Goal: Task Accomplishment & Management: Use online tool/utility

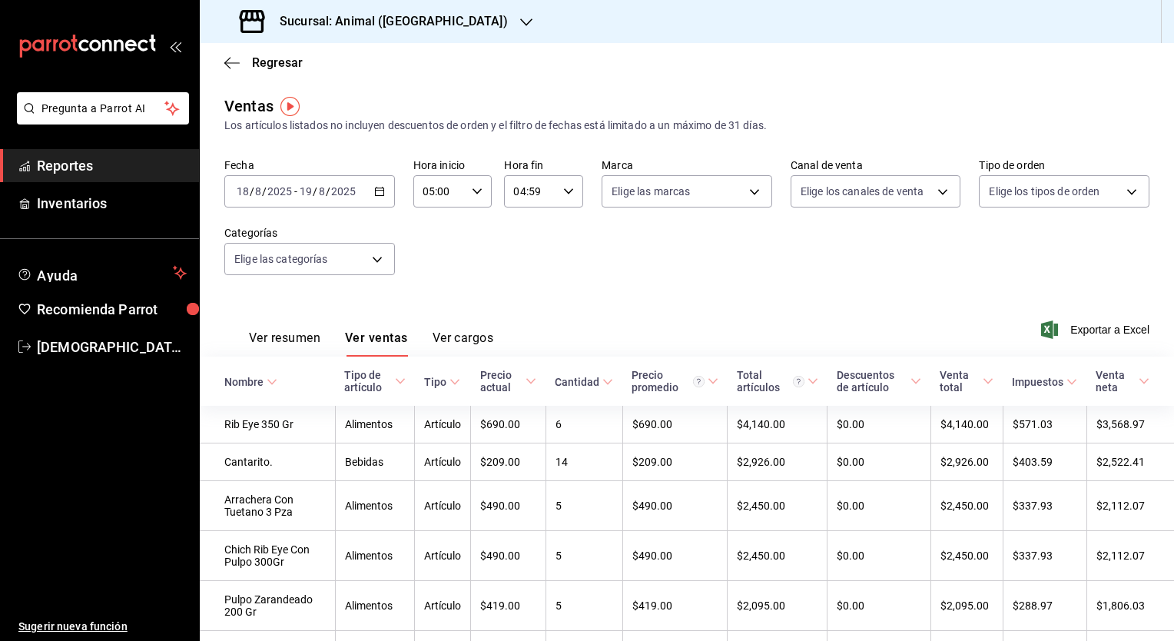
click at [369, 198] on div "[DATE] [DATE] - [DATE] [DATE]" at bounding box center [309, 191] width 171 height 32
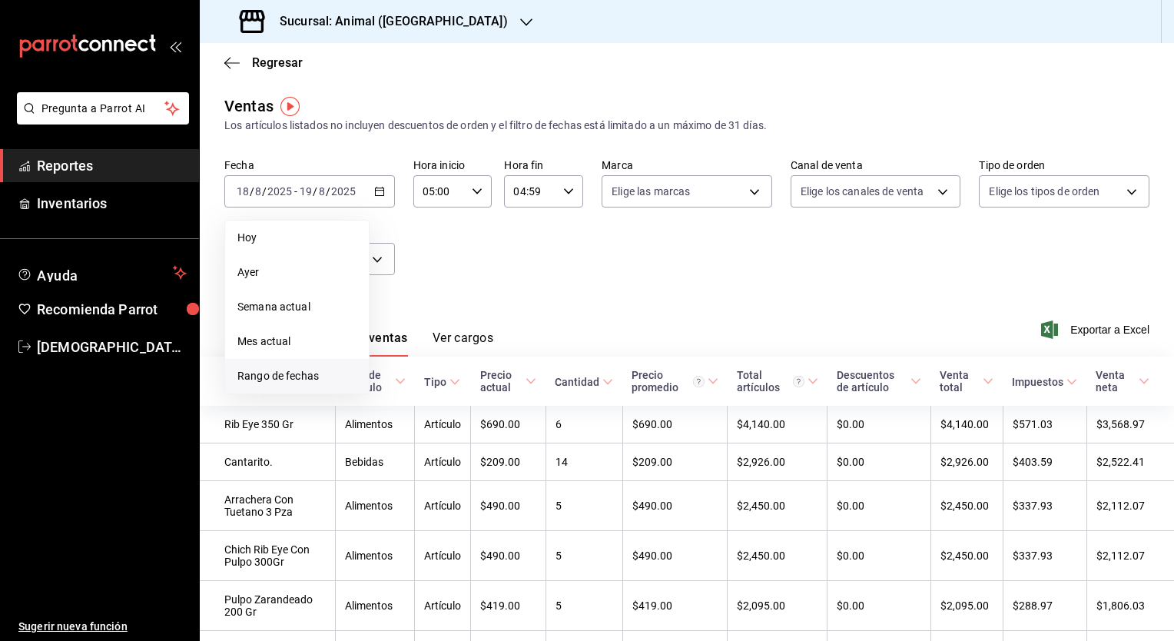
click at [289, 379] on span "Rango de fechas" at bounding box center [296, 376] width 119 height 16
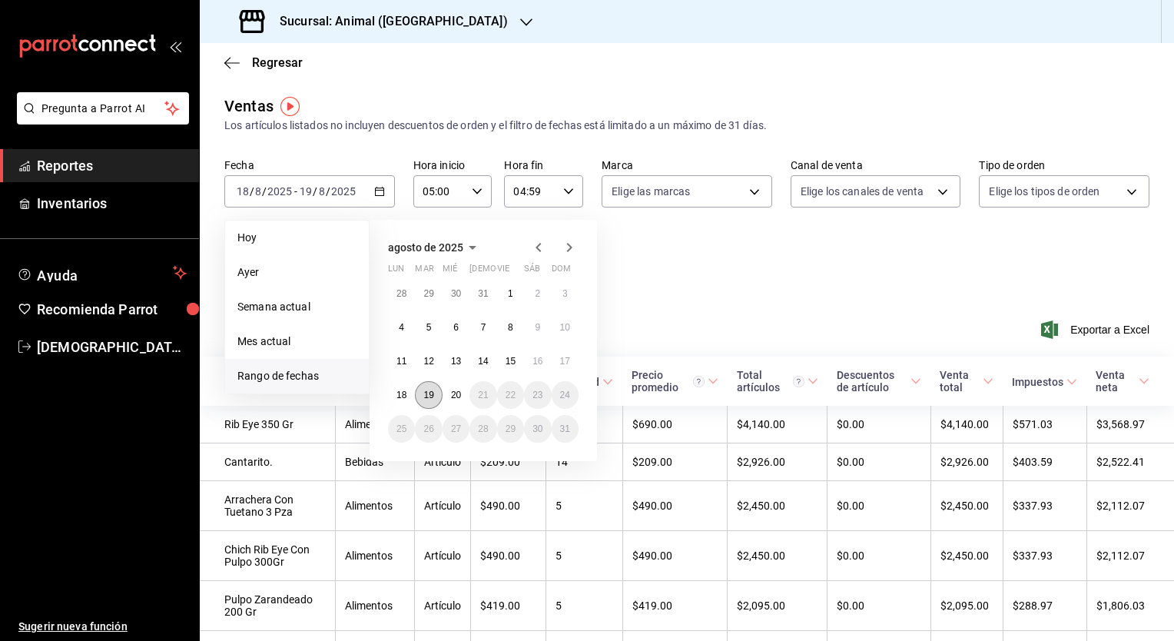
click at [427, 390] on abbr "19" at bounding box center [428, 395] width 10 height 11
click at [452, 393] on abbr "20" at bounding box center [456, 395] width 10 height 11
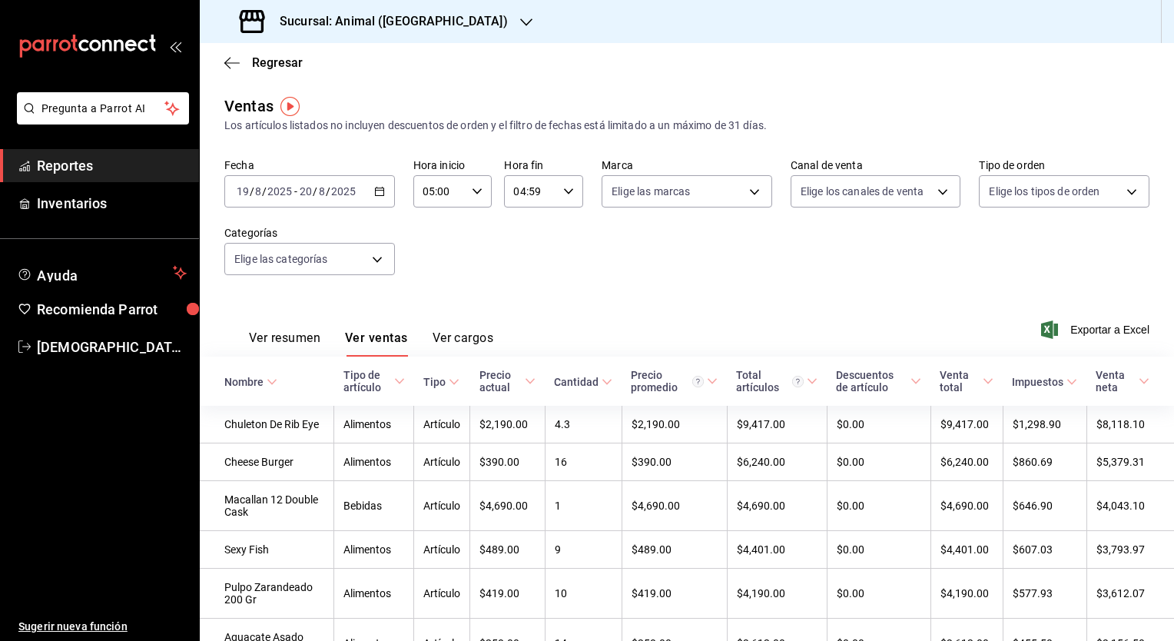
click at [284, 340] on button "Ver resumen" at bounding box center [284, 343] width 71 height 26
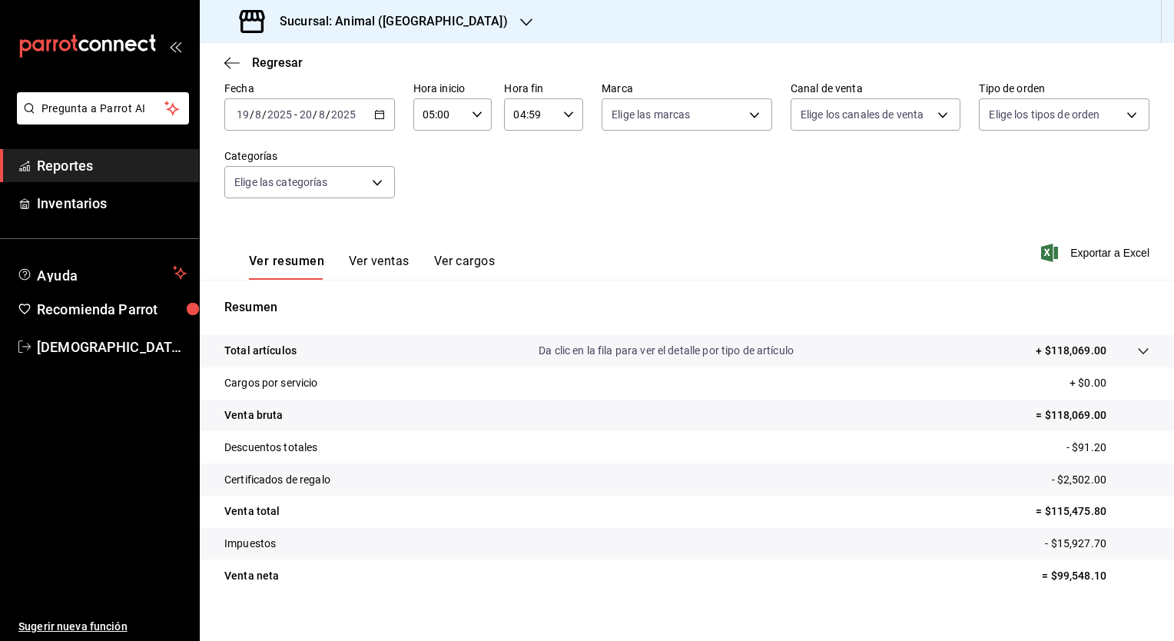
scroll to position [95, 0]
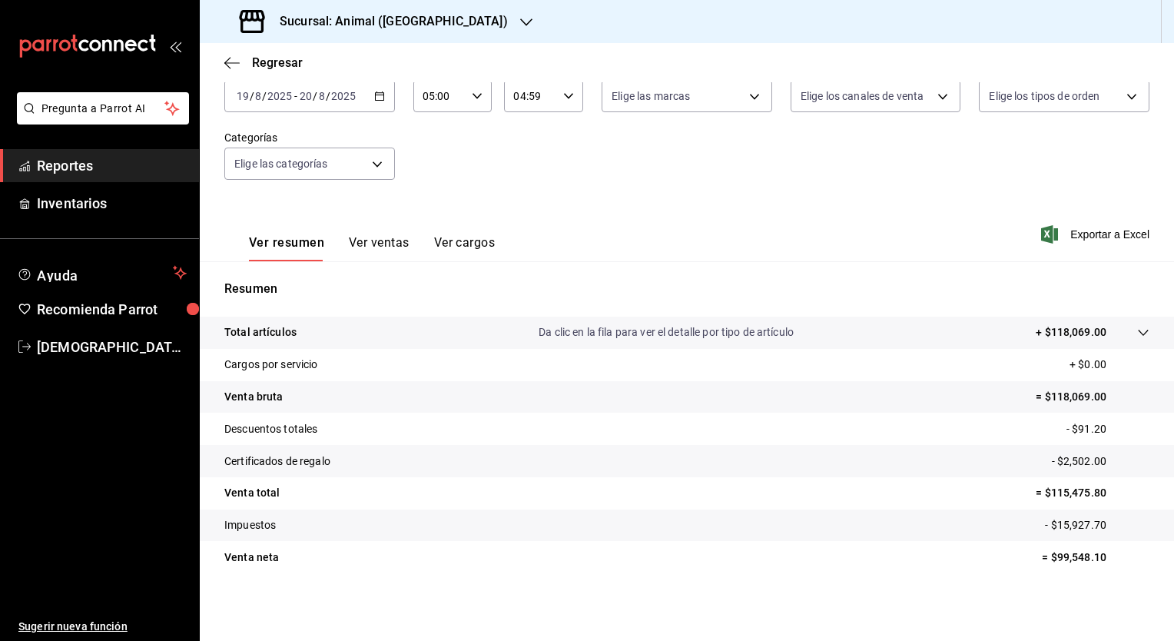
click at [383, 244] on button "Ver ventas" at bounding box center [379, 248] width 61 height 26
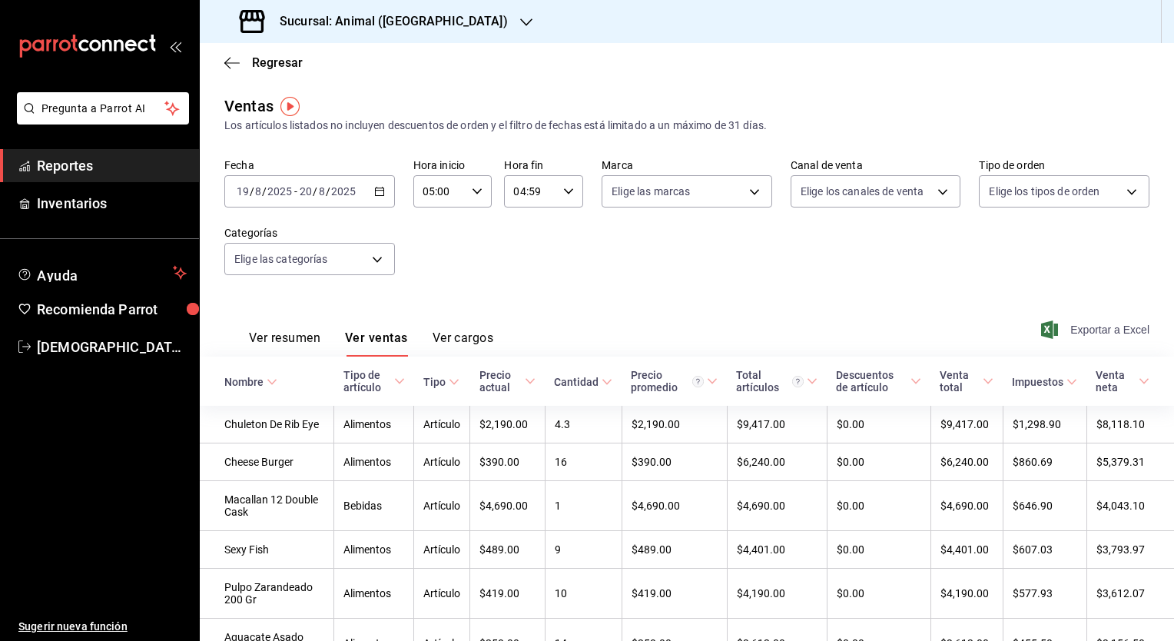
click at [1090, 327] on span "Exportar a Excel" at bounding box center [1096, 329] width 105 height 18
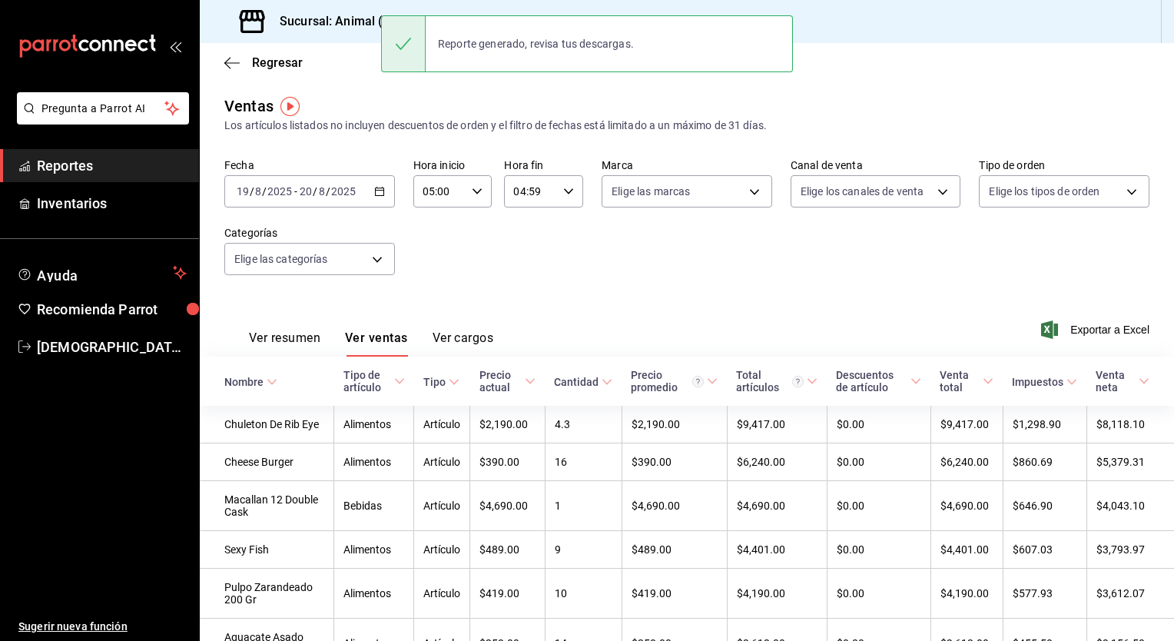
click at [708, 250] on div "Fecha [DATE] [DATE] - [DATE] [DATE] Hora inicio 05:00 Hora inicio Hora fin 04:5…" at bounding box center [686, 225] width 925 height 135
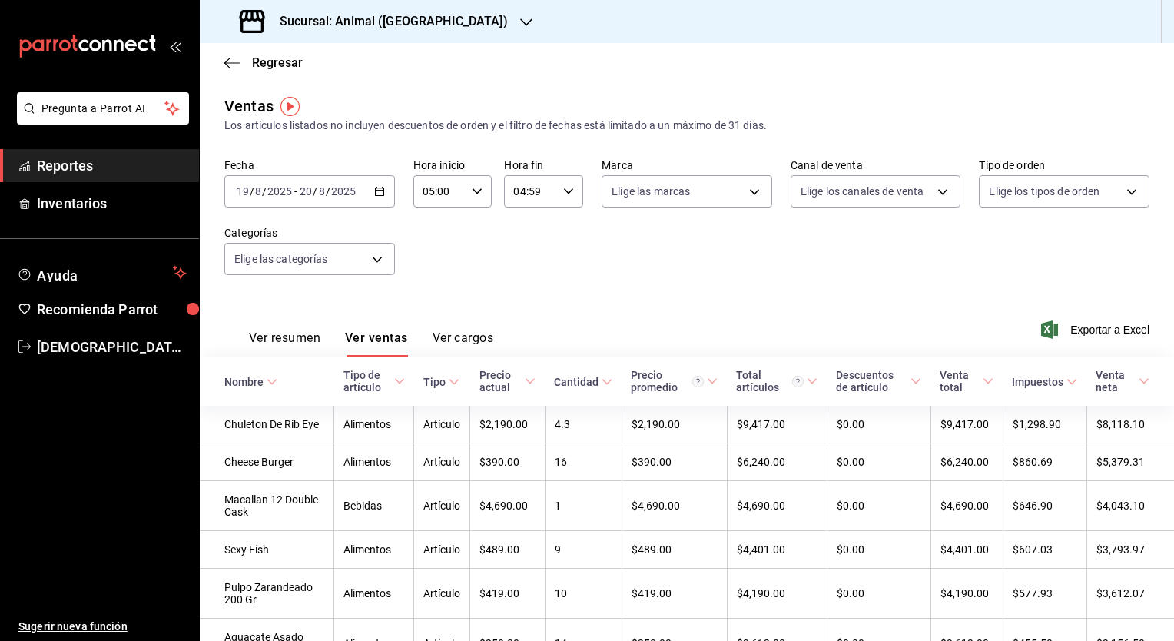
click at [378, 18] on h3 "Sucursal: Animal ([GEOGRAPHIC_DATA])" at bounding box center [387, 21] width 241 height 18
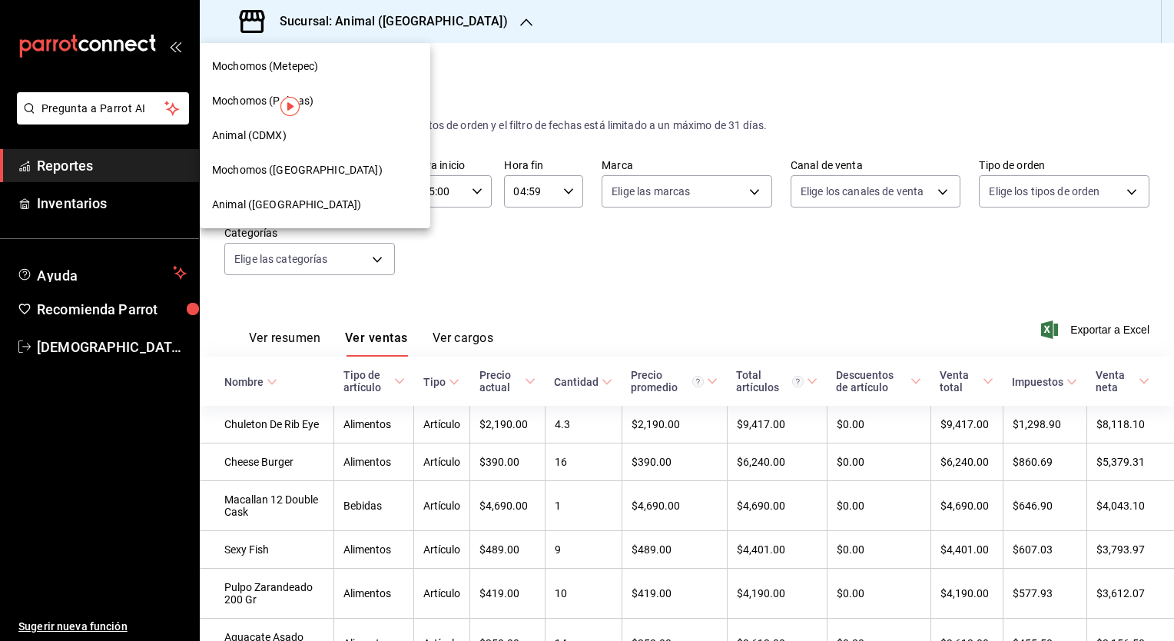
click at [273, 170] on span "Mochomos ([GEOGRAPHIC_DATA])" at bounding box center [297, 170] width 171 height 16
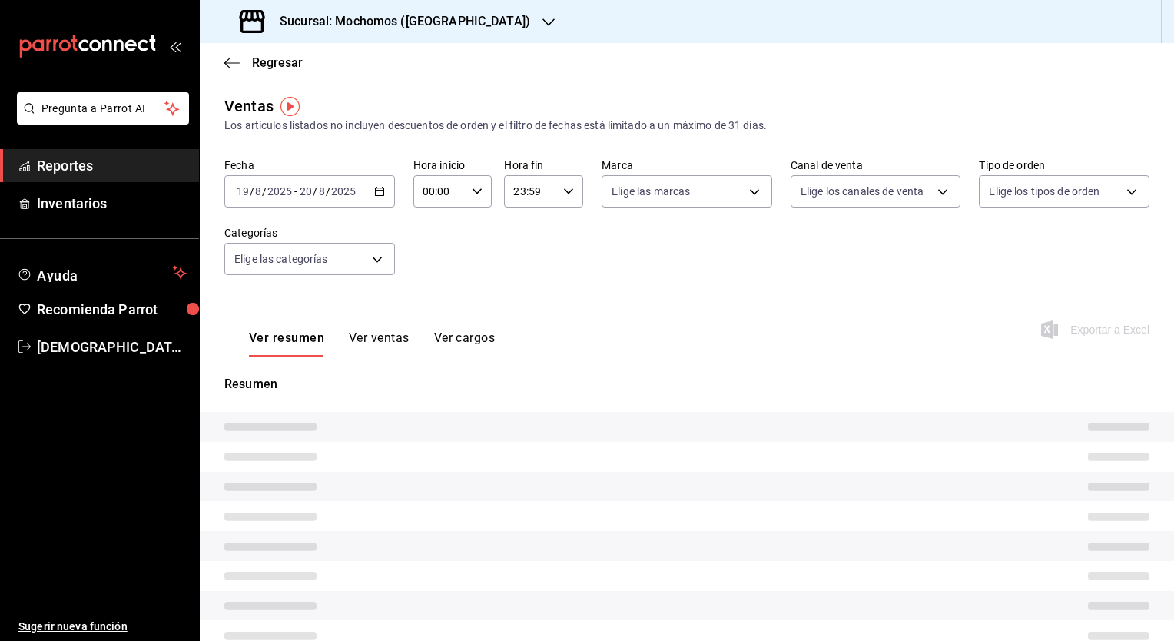
type input "05:00"
type input "04:59"
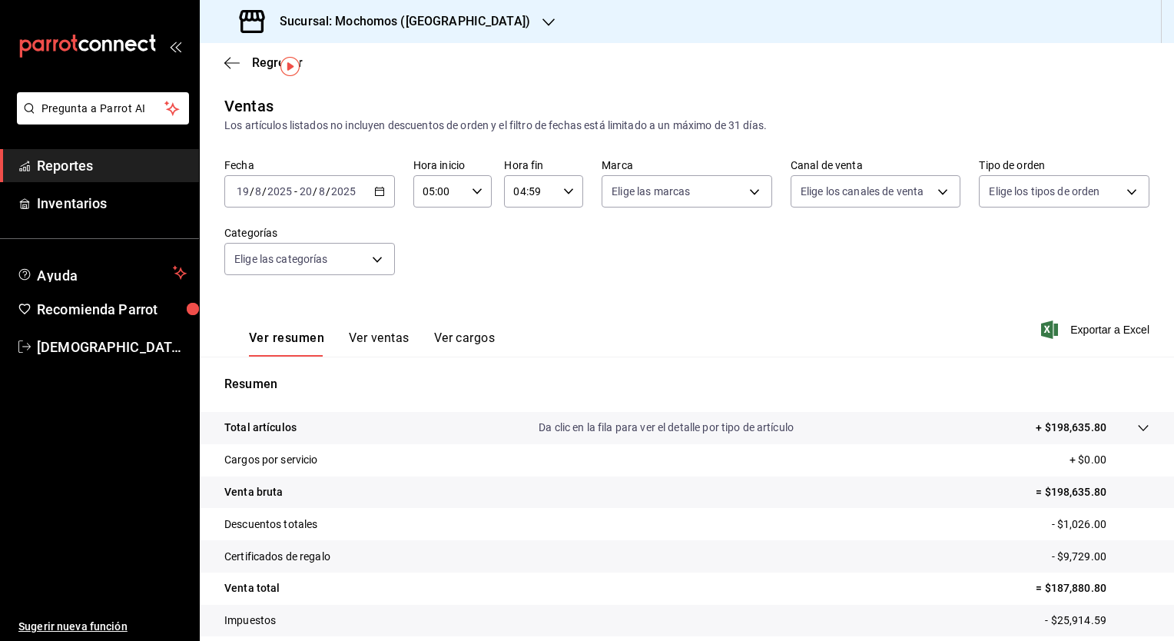
scroll to position [95, 0]
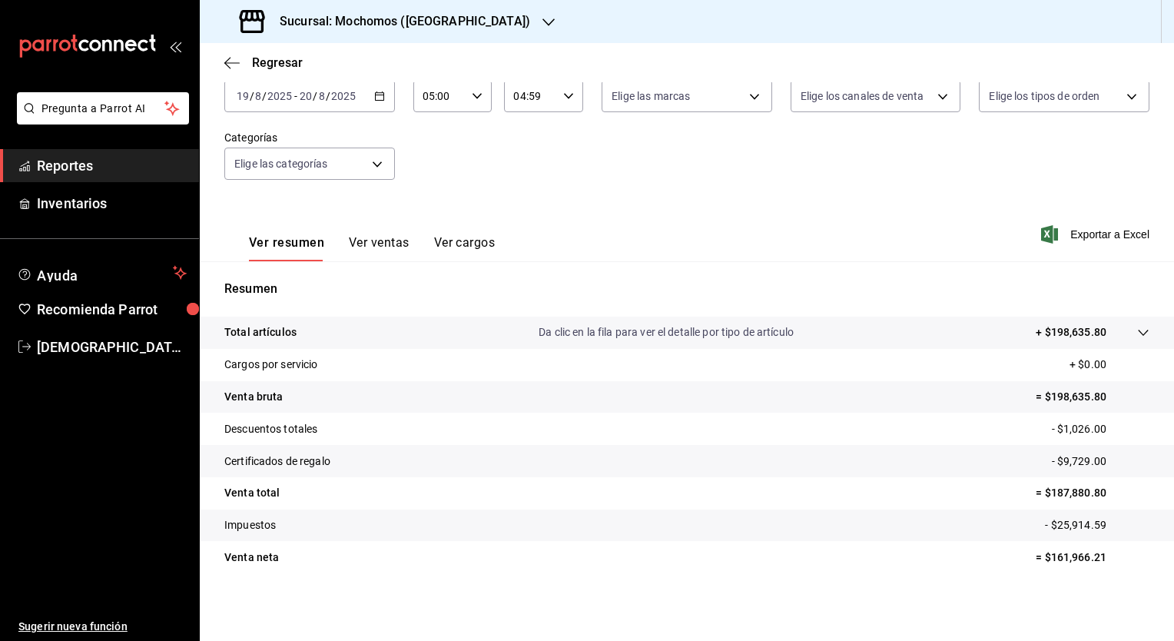
click at [363, 244] on button "Ver ventas" at bounding box center [379, 248] width 61 height 26
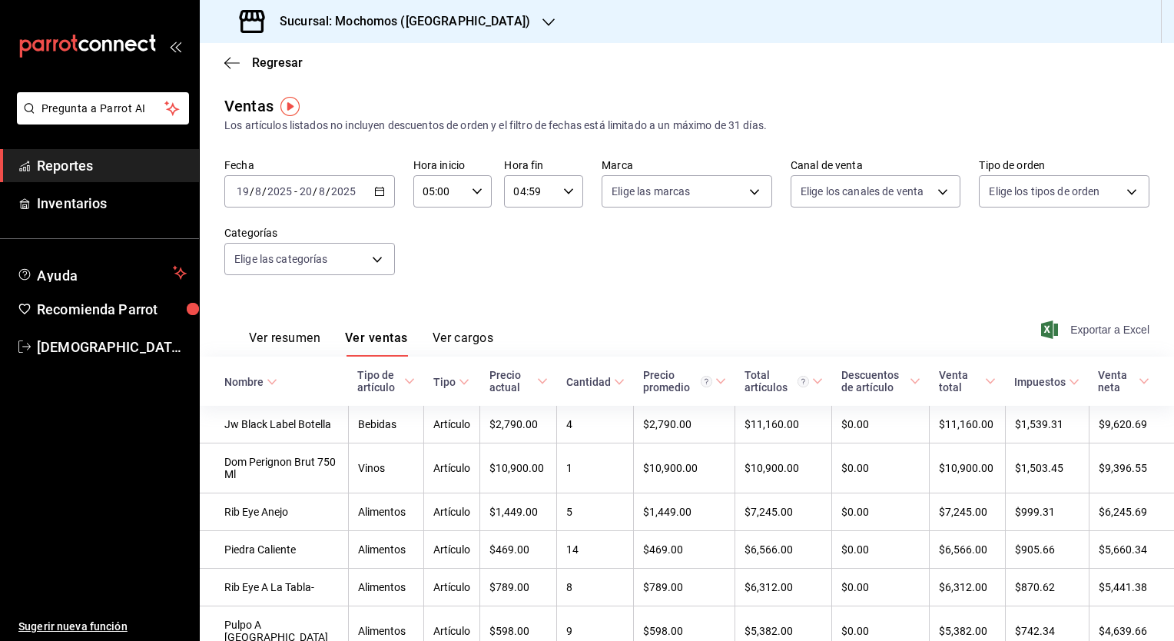
click at [1088, 329] on span "Exportar a Excel" at bounding box center [1096, 329] width 105 height 18
